Goal: Task Accomplishment & Management: Use online tool/utility

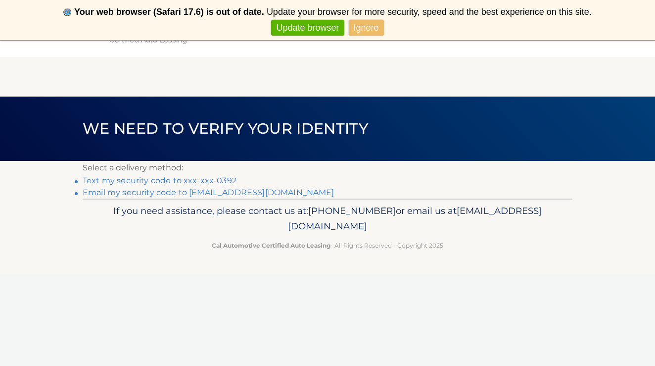
click at [215, 175] on li "Text my security code to xxx-xxx-0392" at bounding box center [328, 181] width 490 height 12
click at [214, 176] on link "Text my security code to xxx-xxx-0392" at bounding box center [160, 180] width 154 height 9
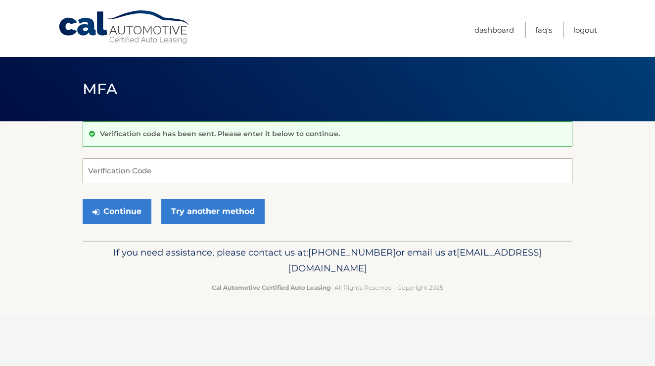
click at [165, 176] on input "Verification Code" at bounding box center [328, 170] width 490 height 25
click at [127, 206] on button "Continue" at bounding box center [117, 211] width 69 height 25
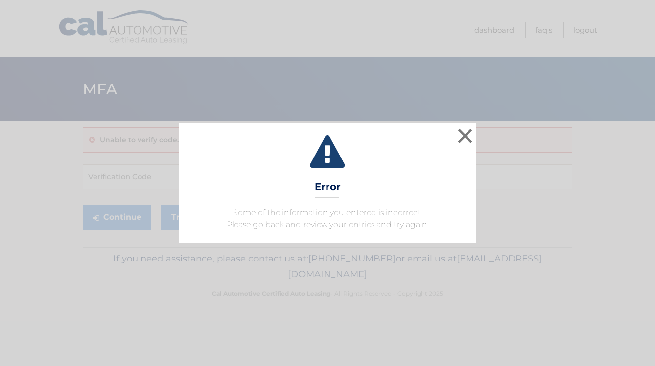
click at [453, 139] on icon at bounding box center [328, 153] width 272 height 36
click at [455, 140] on button "×" at bounding box center [465, 136] width 20 height 20
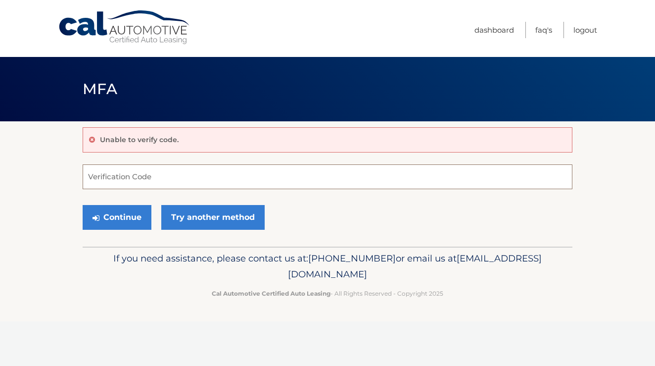
click at [322, 168] on input "Verification Code" at bounding box center [328, 176] width 490 height 25
type input "169816"
click at [117, 217] on button "Continue" at bounding box center [117, 217] width 69 height 25
click at [128, 217] on button "Continue" at bounding box center [117, 217] width 69 height 25
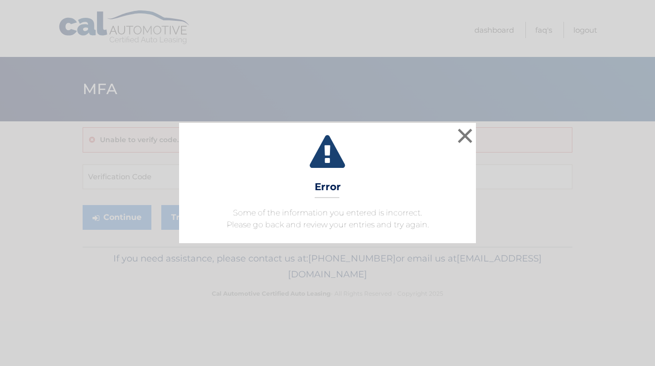
click at [454, 138] on icon at bounding box center [328, 153] width 272 height 36
click at [458, 138] on button "×" at bounding box center [465, 136] width 20 height 20
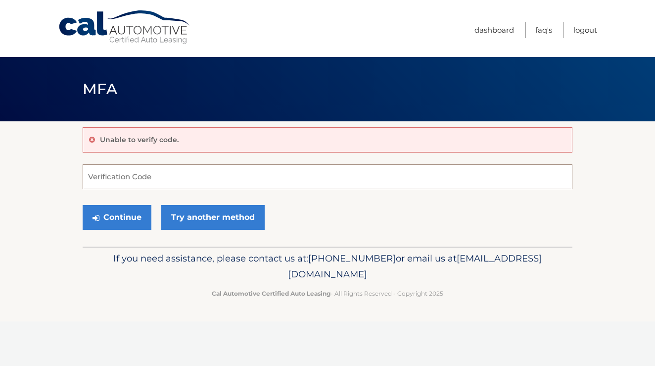
click at [280, 165] on input "Verification Code" at bounding box center [328, 176] width 490 height 25
click at [125, 166] on input "Verification Code" at bounding box center [328, 176] width 490 height 25
type input "169816"
click at [127, 213] on button "Continue" at bounding box center [117, 217] width 69 height 25
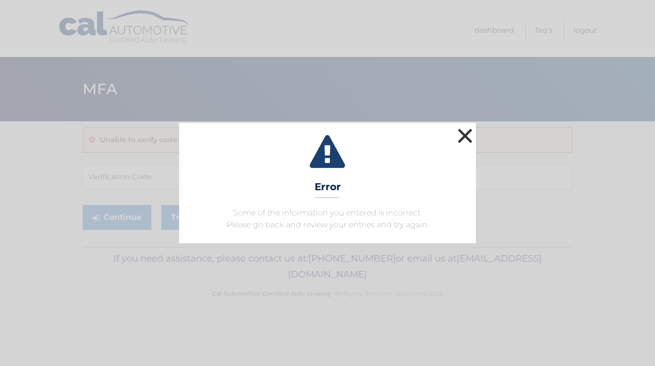
click at [465, 134] on button "×" at bounding box center [465, 136] width 20 height 20
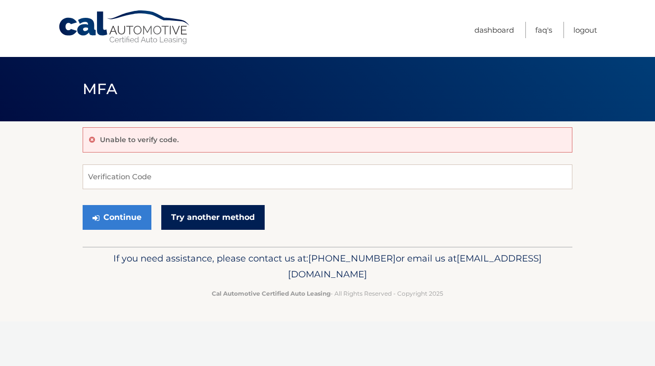
click at [235, 225] on link "Try another method" at bounding box center [212, 217] width 103 height 25
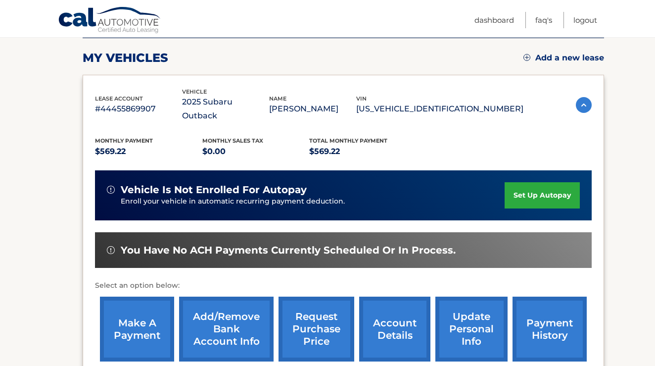
scroll to position [132, 0]
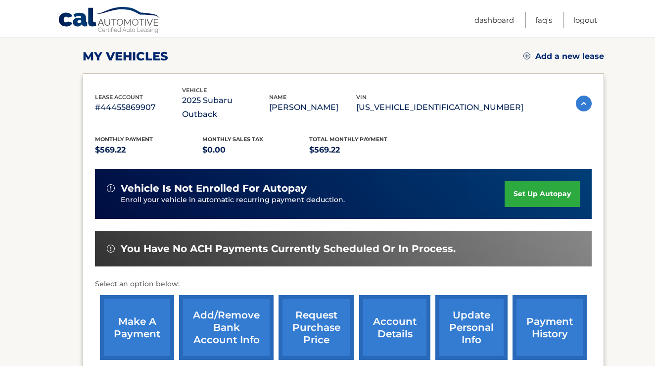
click at [154, 319] on link "make a payment" at bounding box center [137, 327] width 74 height 65
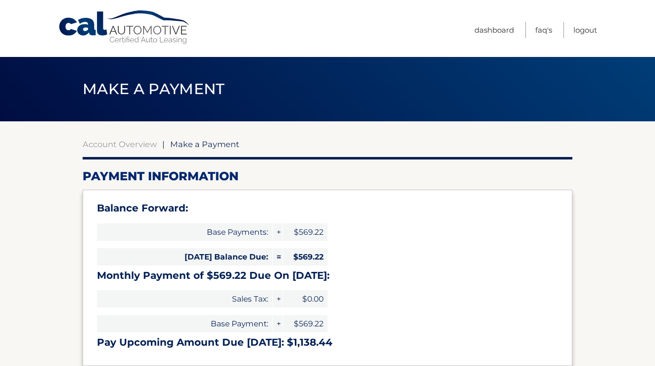
select select "MTA1NmEyYTgtMjU2NS00MzE1LWEyOGQtNzM0MWYwNzYwNGNj"
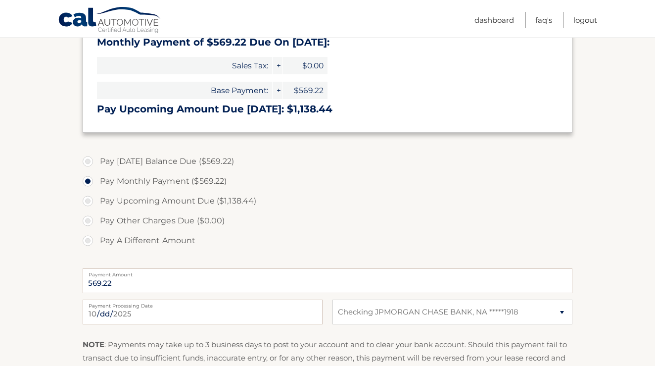
scroll to position [268, 0]
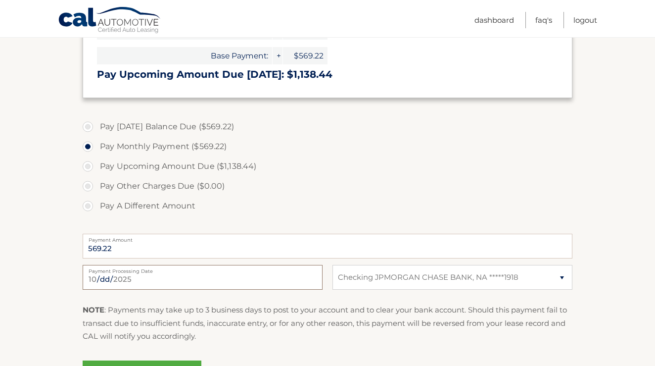
click at [172, 286] on input "2025-10-01" at bounding box center [203, 277] width 240 height 25
type input "2025-10-02"
click at [177, 316] on p "NOTE : Payments may take up to 3 business days to post to your account and to c…" at bounding box center [328, 322] width 490 height 39
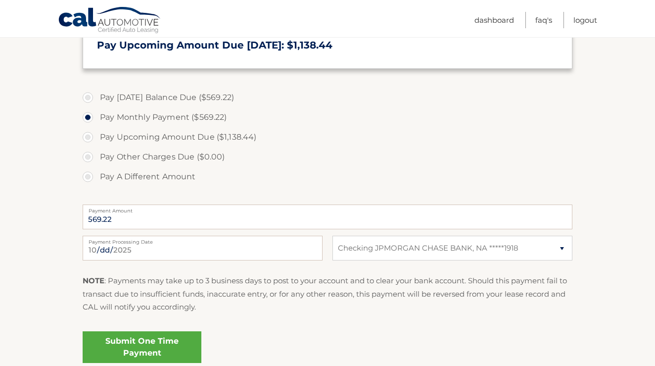
scroll to position [306, 0]
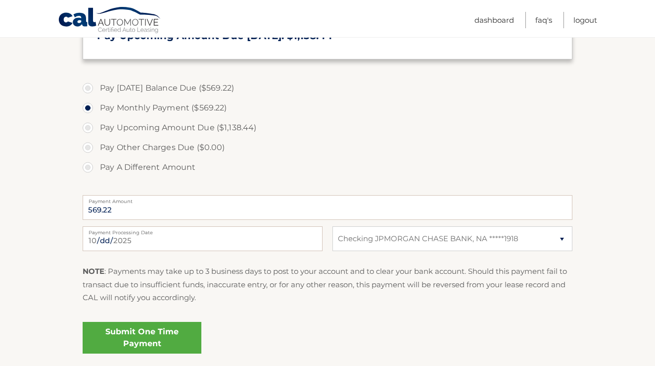
click at [177, 328] on link "Submit One Time Payment" at bounding box center [142, 338] width 119 height 32
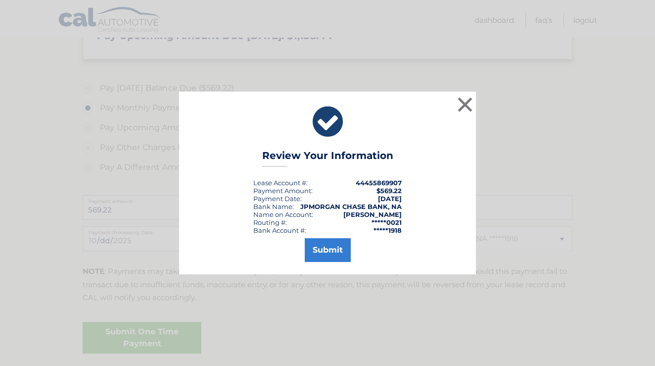
click at [297, 248] on div "Submit" at bounding box center [328, 248] width 272 height 28
click at [311, 249] on button "Submit" at bounding box center [328, 250] width 46 height 24
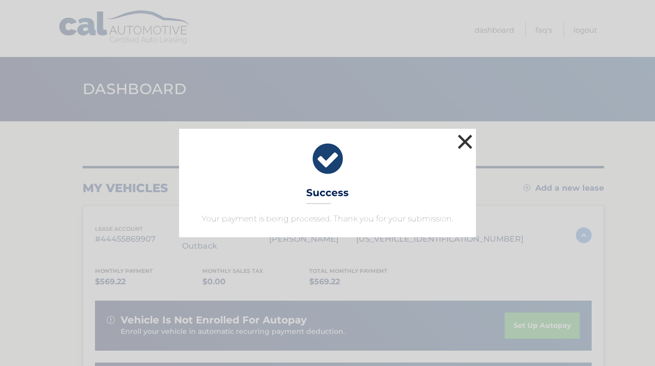
click at [461, 138] on button "×" at bounding box center [465, 142] width 20 height 20
